Goal: Information Seeking & Learning: Learn about a topic

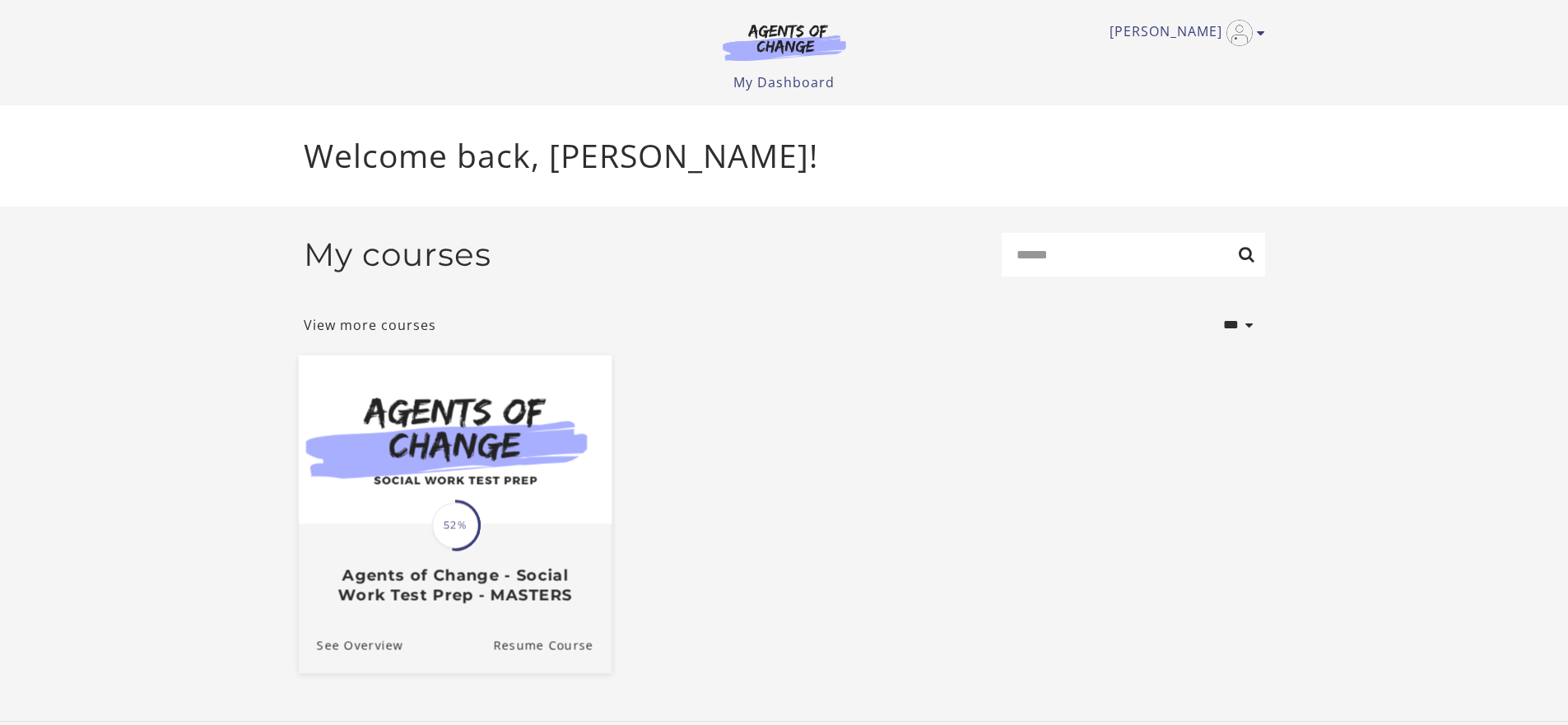
click at [471, 518] on span "52%" at bounding box center [455, 525] width 46 height 46
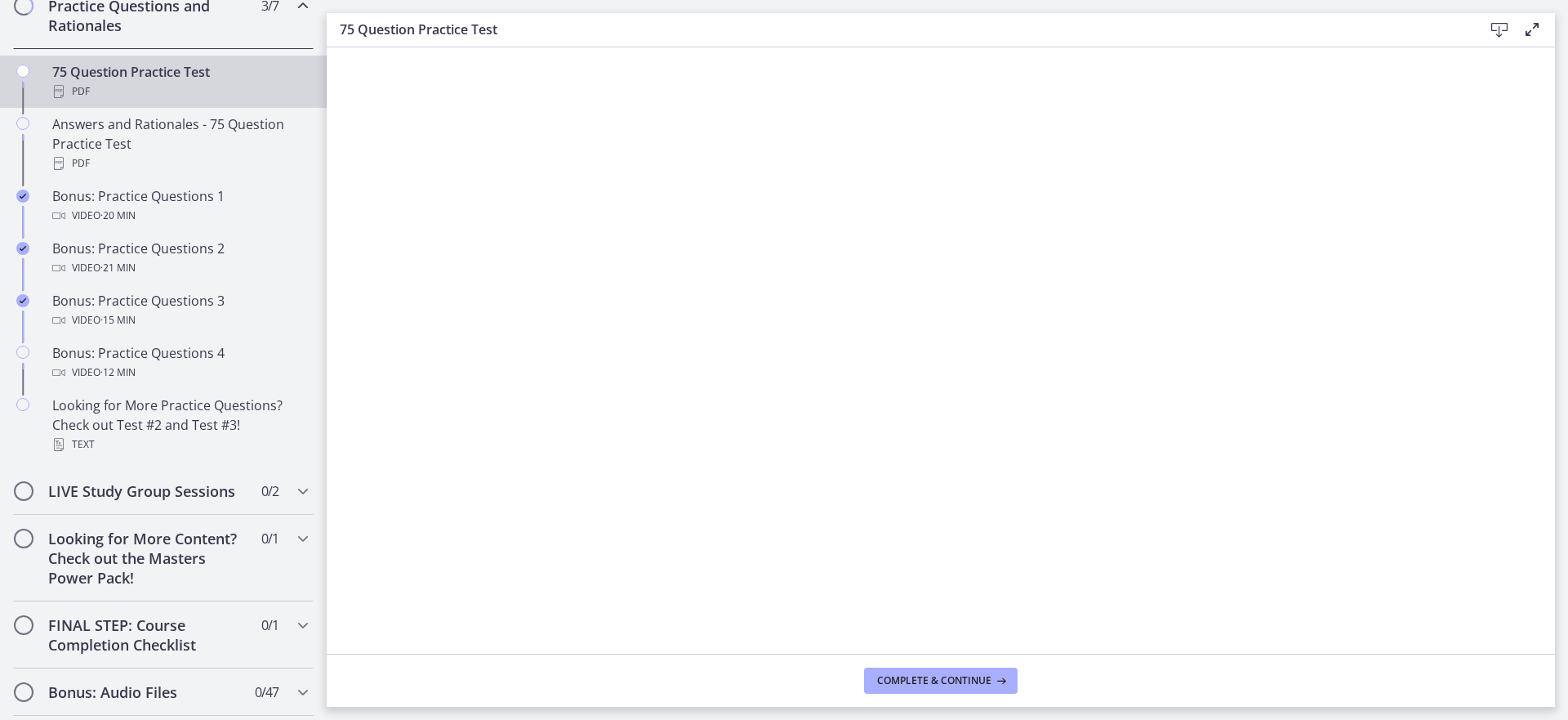
scroll to position [899, 0]
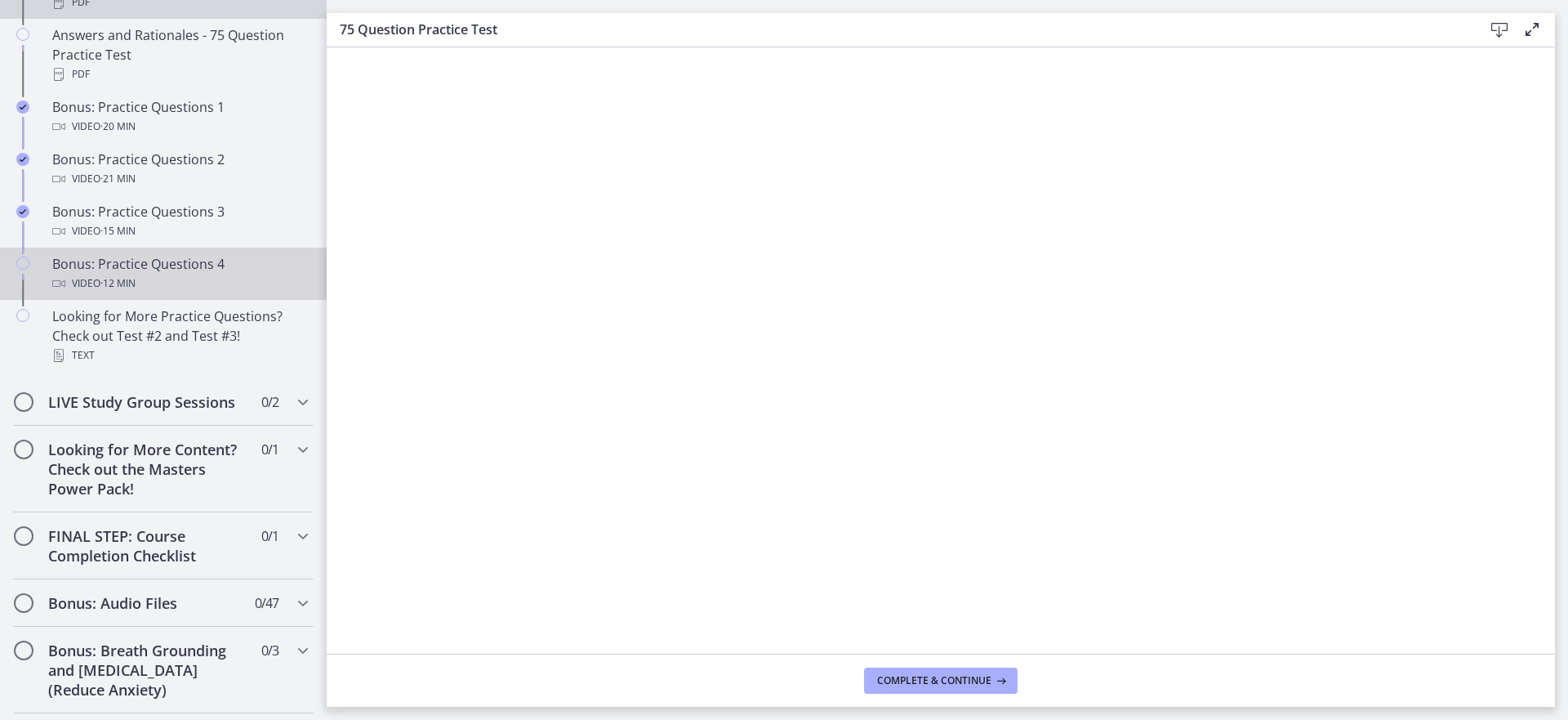
click at [143, 288] on div "Bonus: Practice Questions 4 Video · 12 min" at bounding box center [180, 274] width 255 height 39
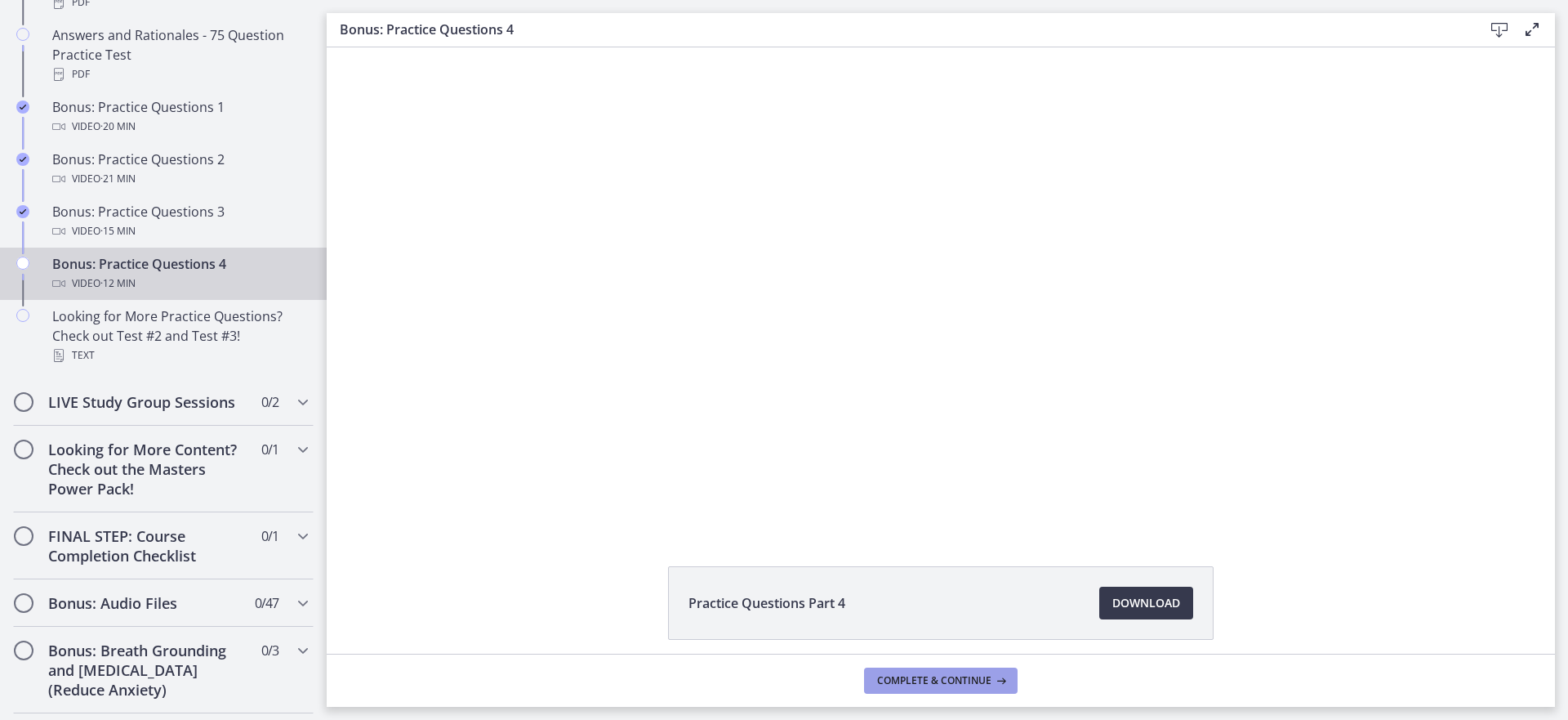
click at [986, 681] on span "Complete & continue" at bounding box center [934, 680] width 114 height 13
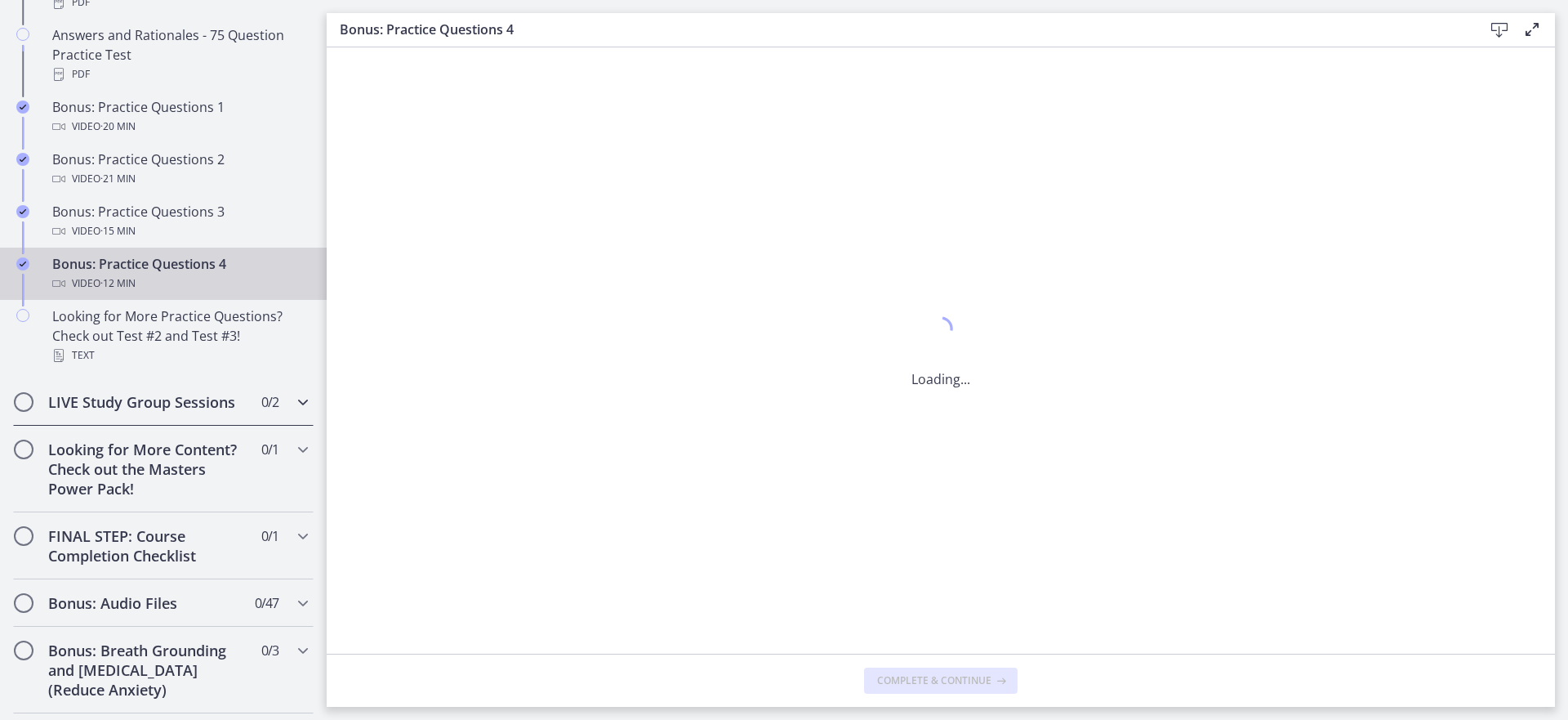
click at [163, 411] on h2 "LIVE Study Group Sessions" at bounding box center [147, 402] width 199 height 19
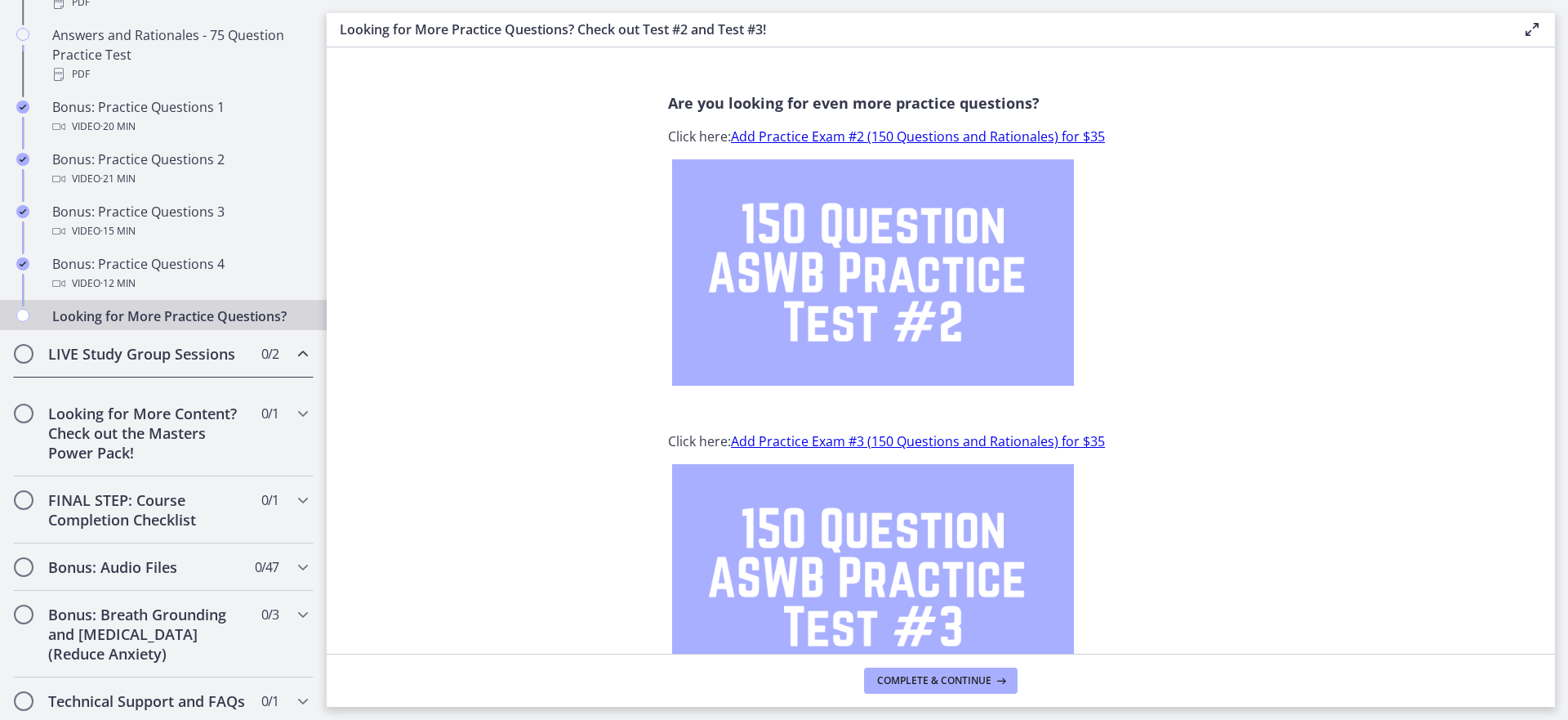
scroll to position [765, 0]
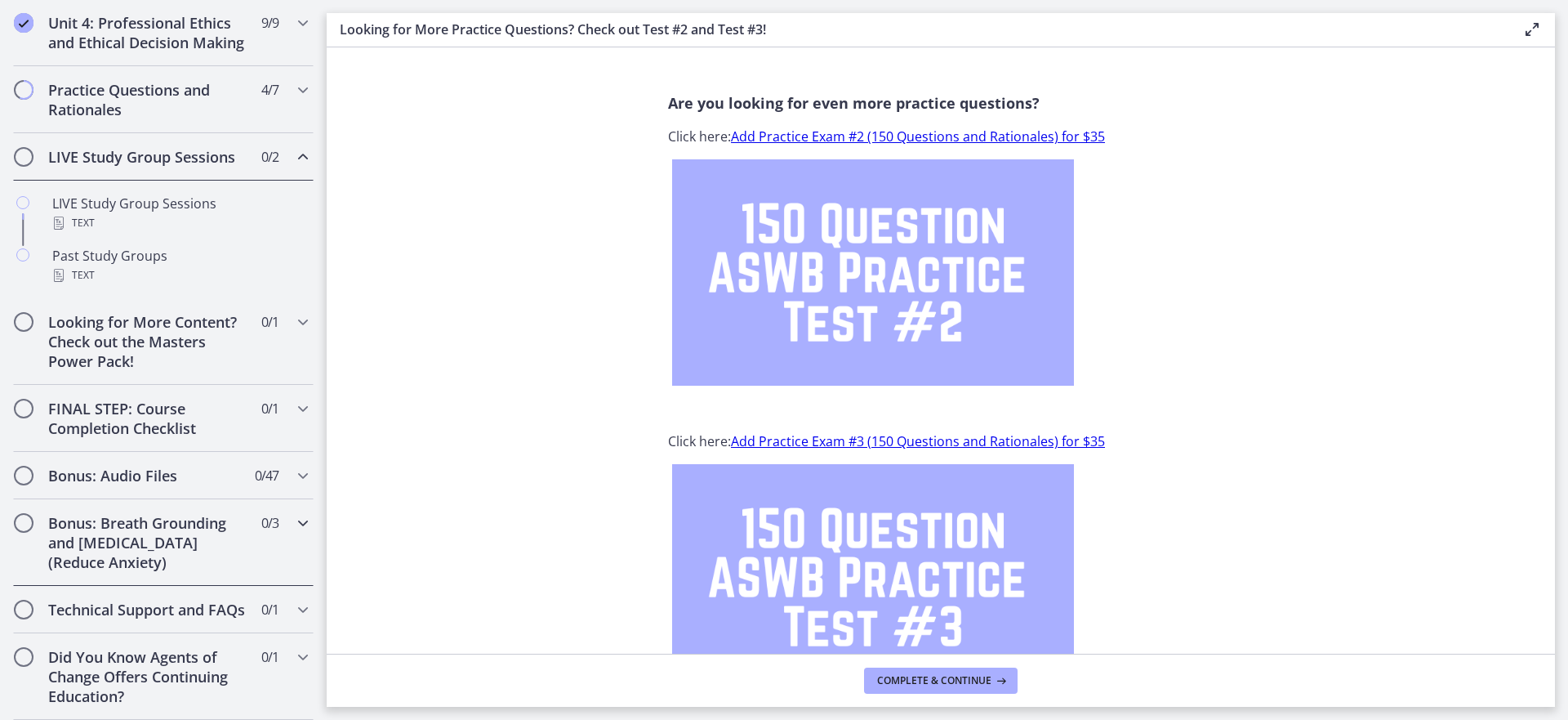
click at [157, 526] on h2 "Bonus: Breath Grounding and Guided Imagery (Reduce Anxiety)" at bounding box center [147, 542] width 199 height 59
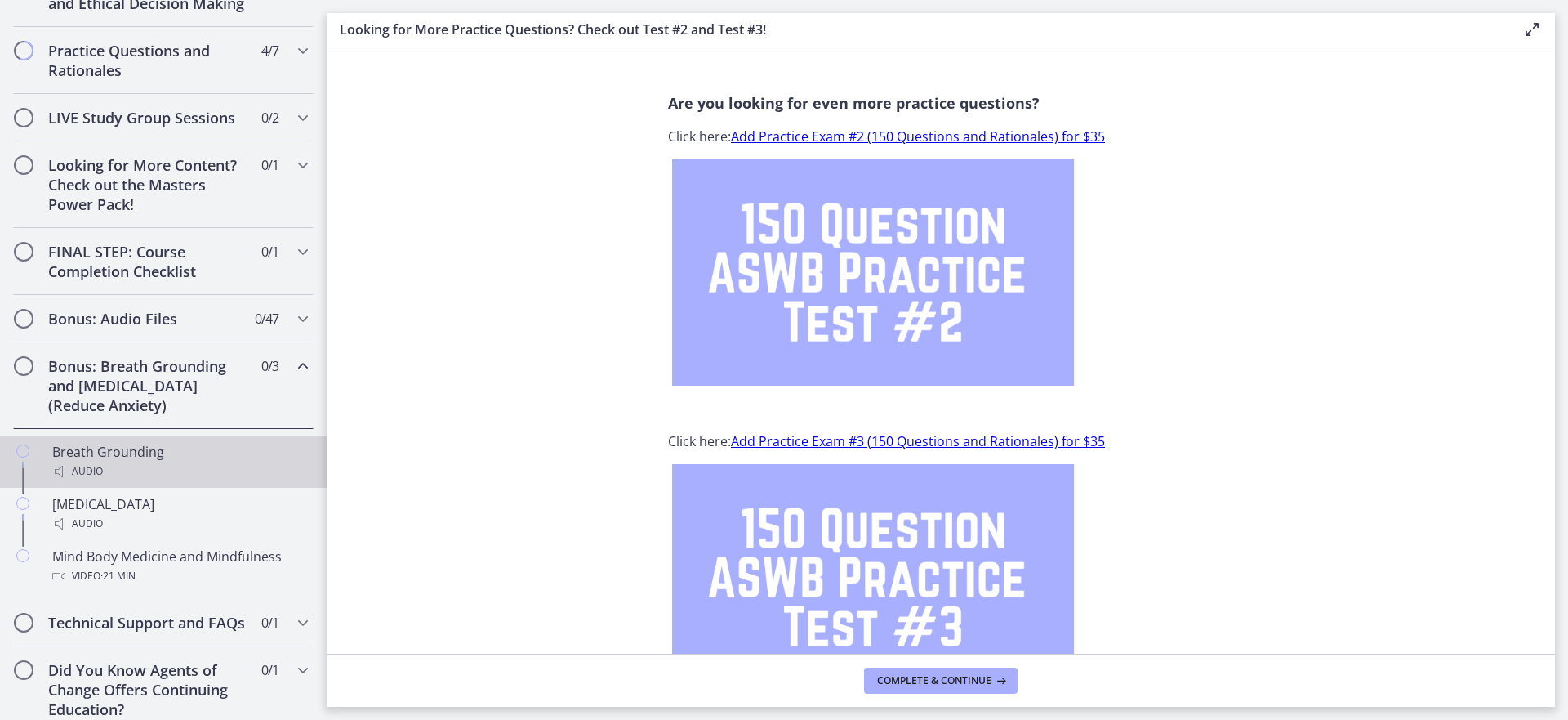
click at [142, 480] on div "Breath Grounding Audio" at bounding box center [180, 461] width 255 height 39
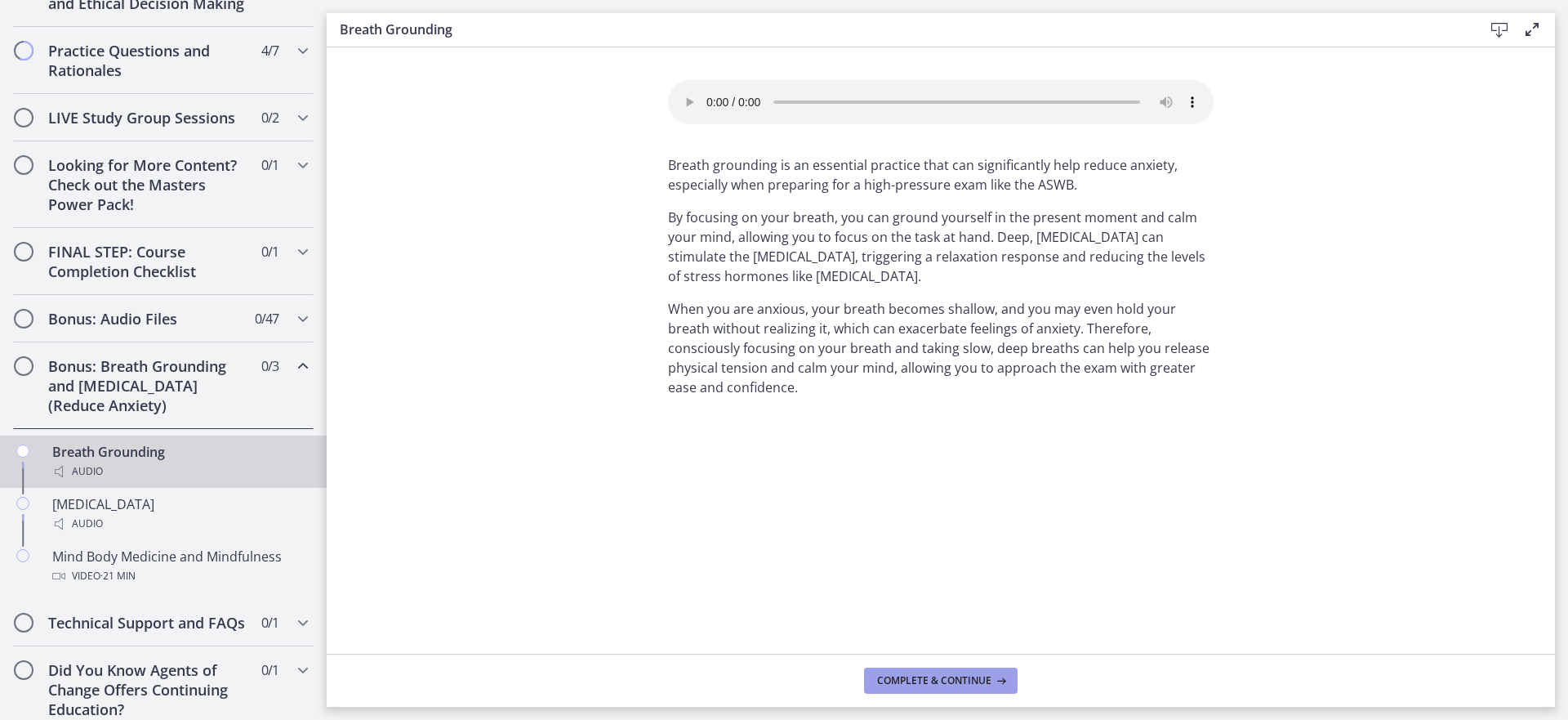
click at [916, 674] on span "Complete & continue" at bounding box center [934, 680] width 114 height 13
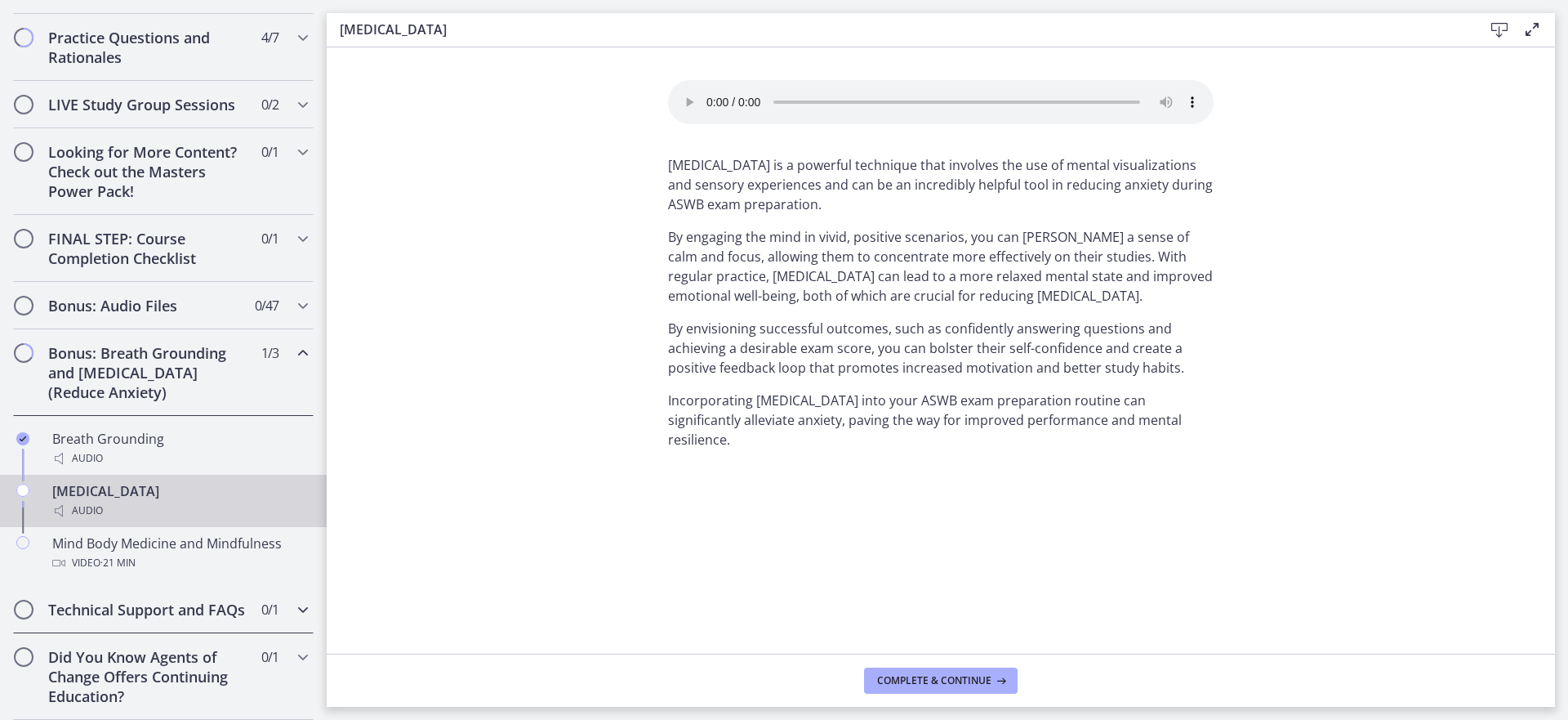
click at [157, 586] on div "Technical Support and FAQs 0 / 1 Completed" at bounding box center [163, 609] width 301 height 48
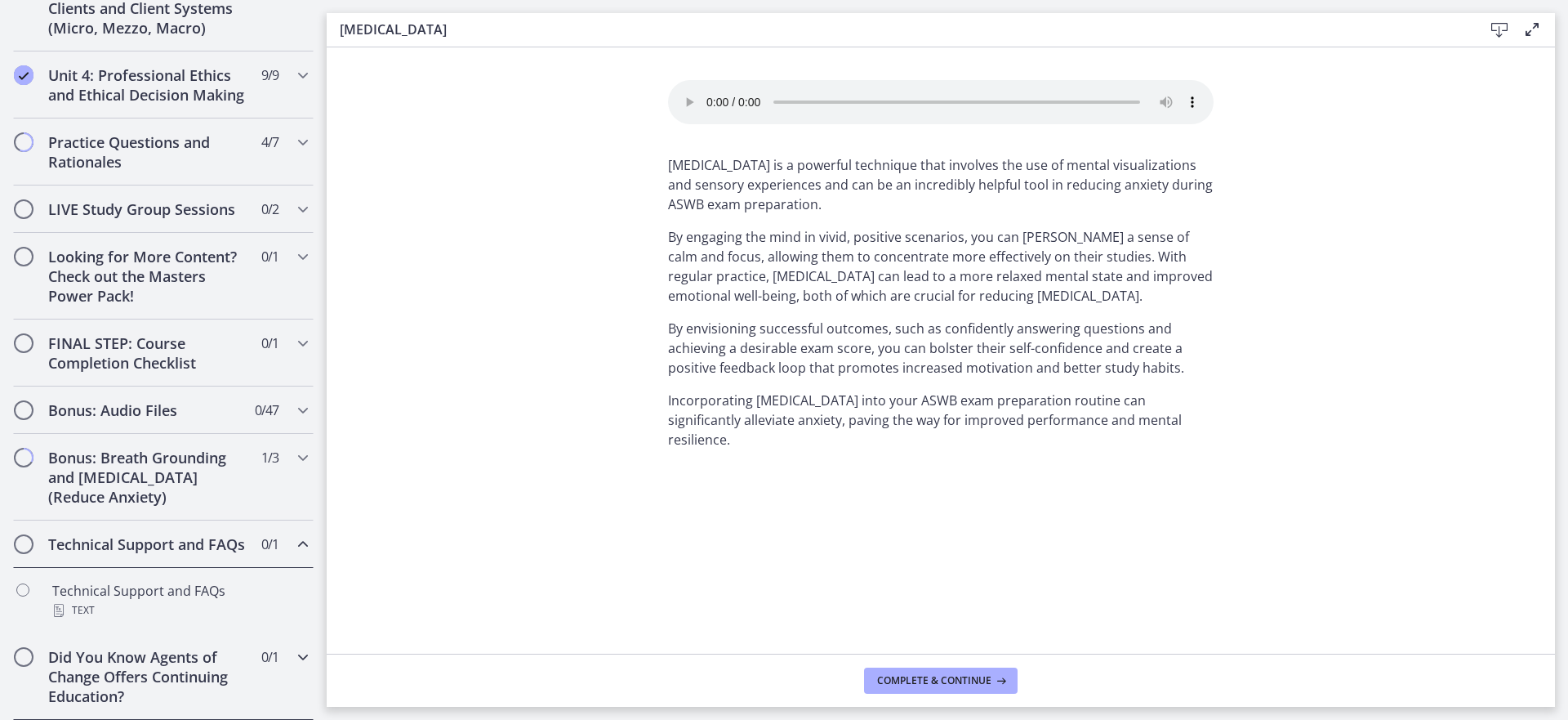
click at [150, 643] on div "Did You Know Agents of Change Offers Continuing Education? 0 / 1 Completed" at bounding box center [163, 675] width 301 height 86
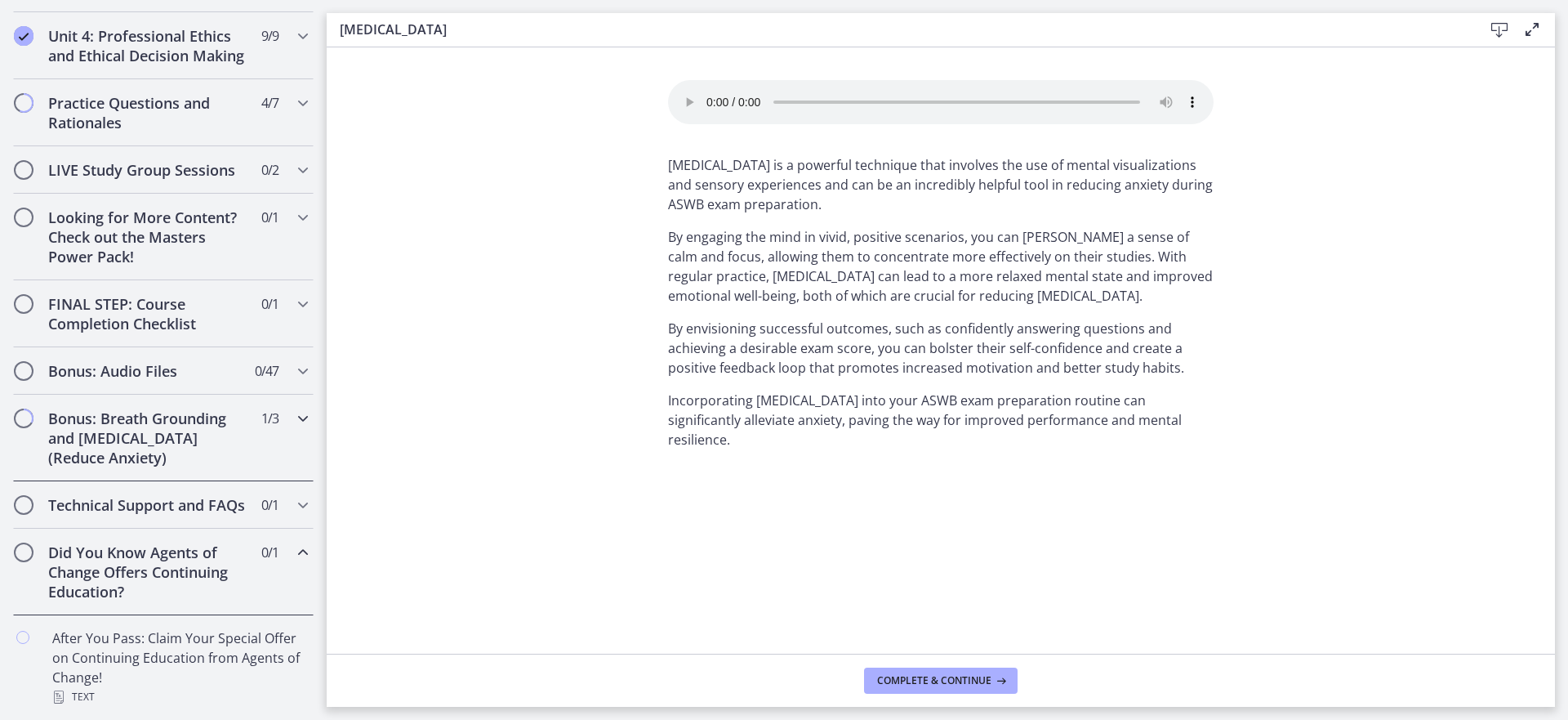
click at [144, 442] on h2 "Bonus: Breath Grounding and Guided Imagery (Reduce Anxiety)" at bounding box center [147, 438] width 199 height 59
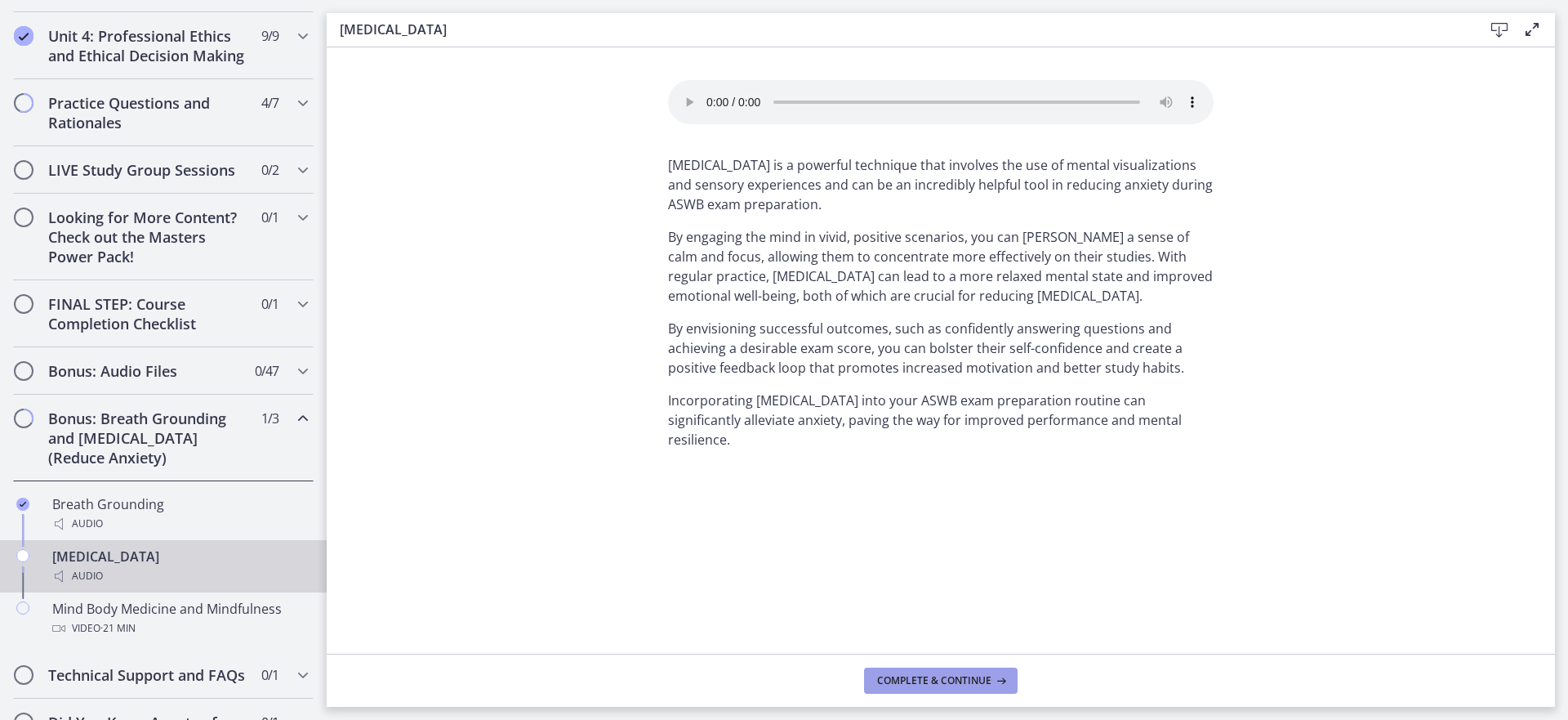
click at [978, 677] on span "Complete & continue" at bounding box center [934, 680] width 114 height 13
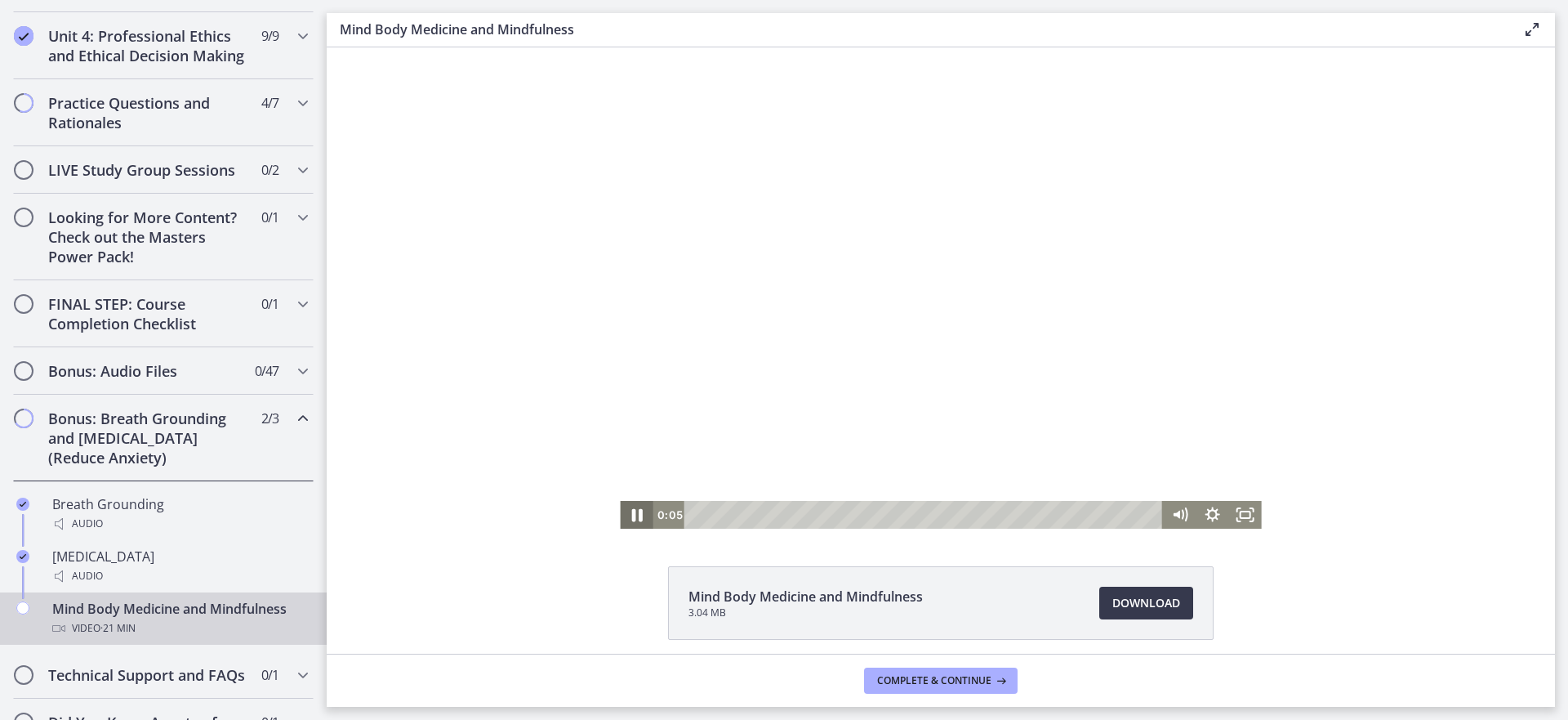
click at [633, 513] on icon "Pause" at bounding box center [637, 514] width 11 height 13
